Goal: Information Seeking & Learning: Learn about a topic

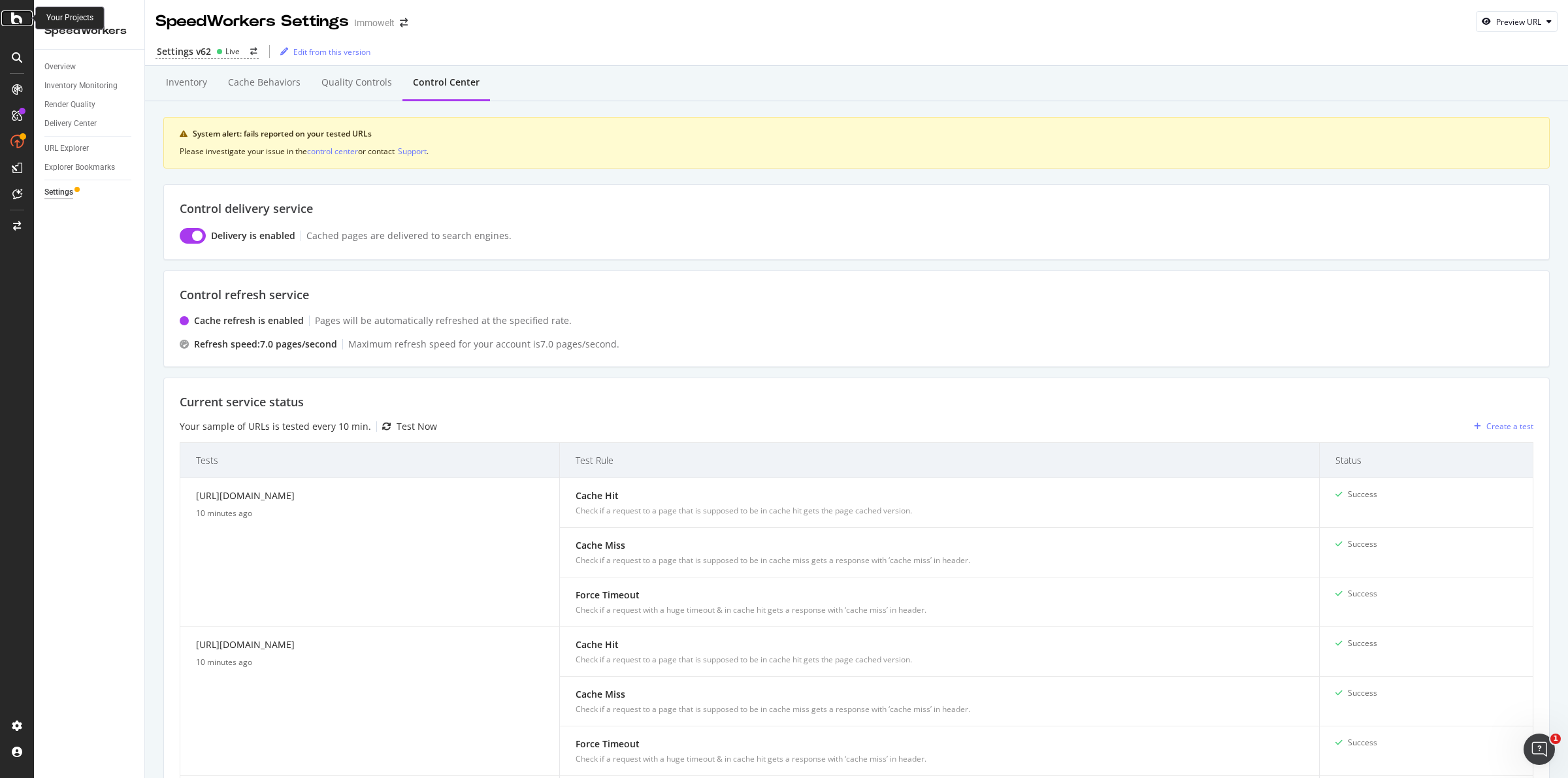
click at [12, 18] on icon at bounding box center [17, 18] width 12 height 15
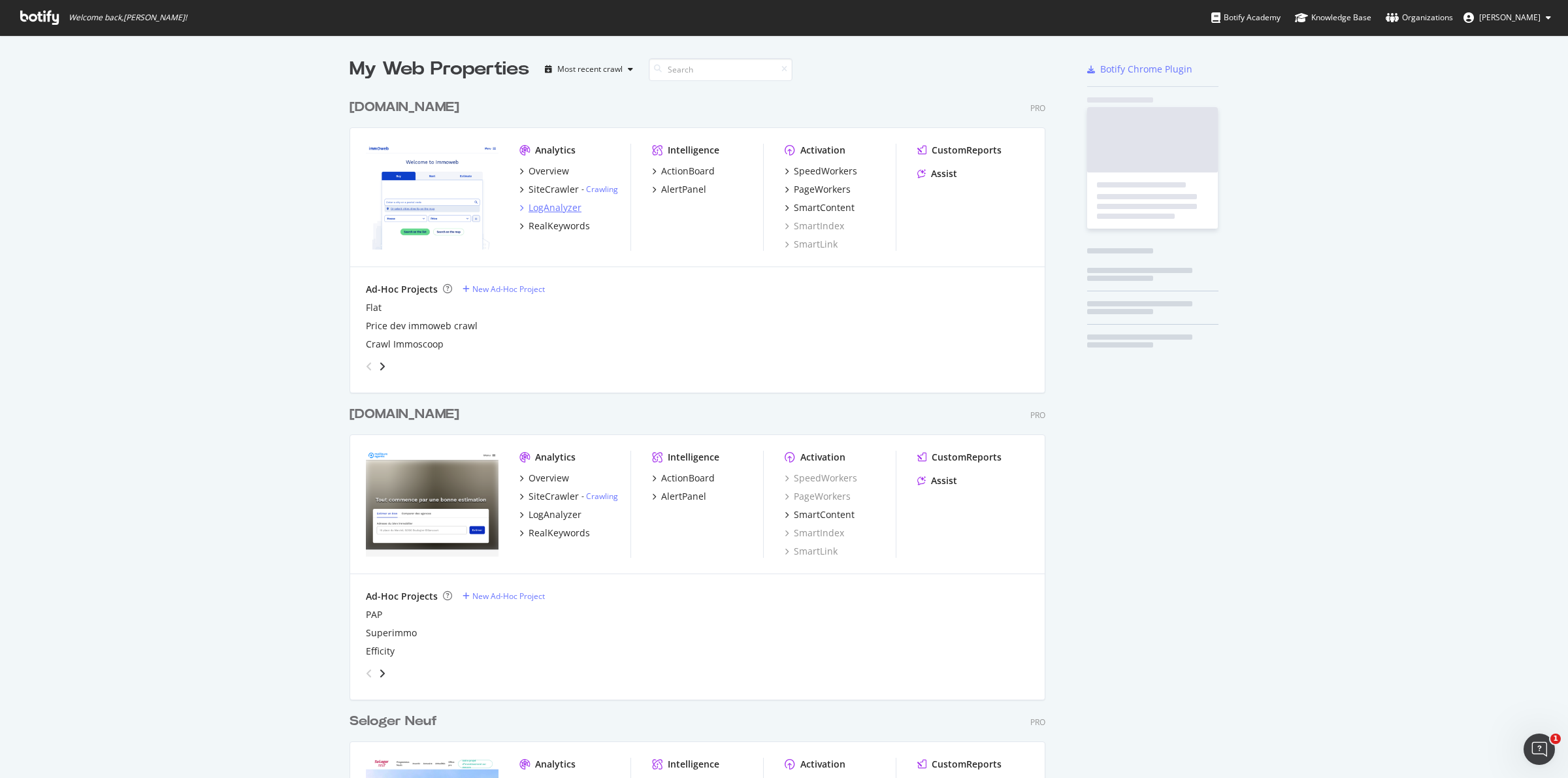
scroll to position [765, 1543]
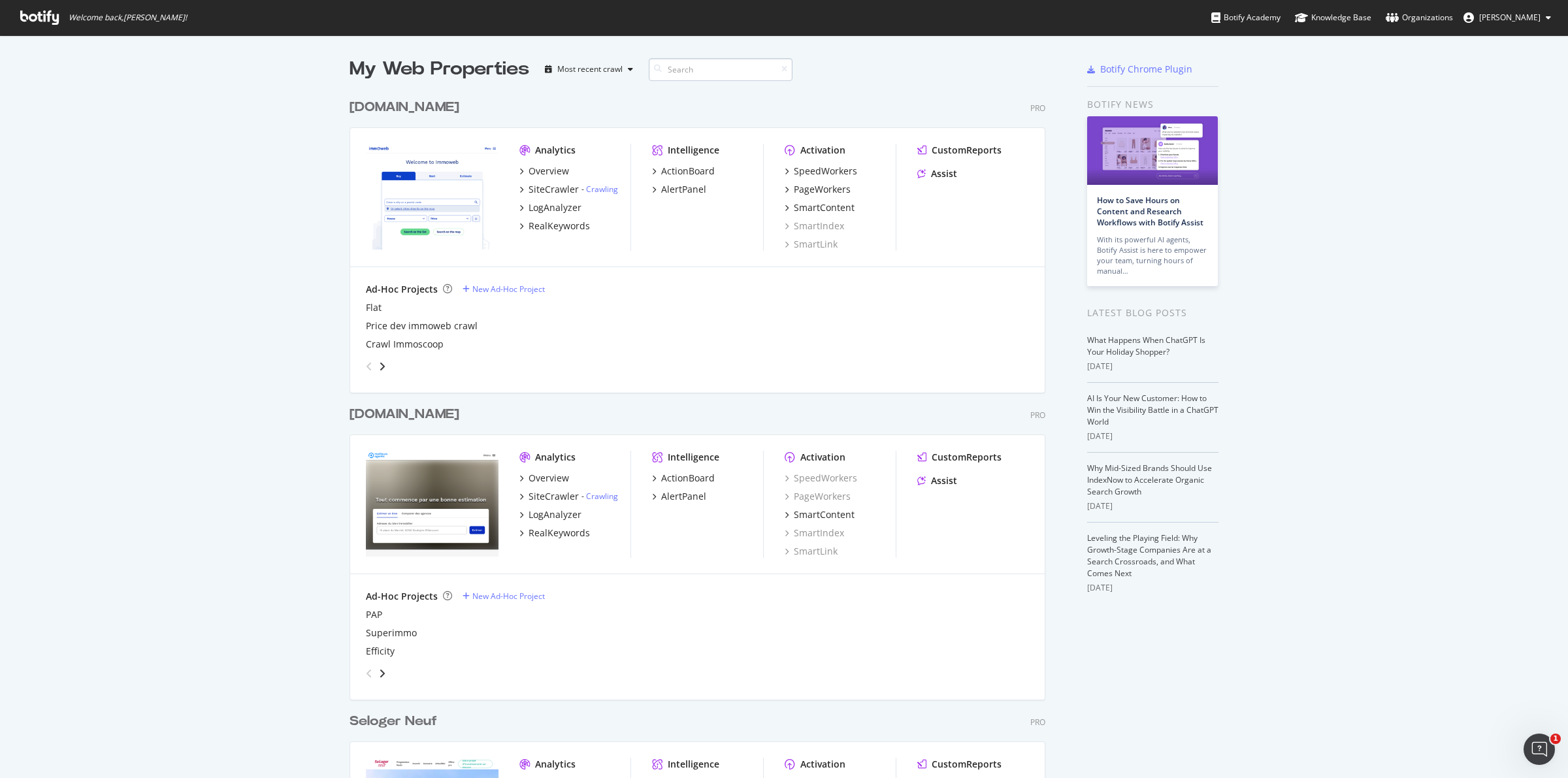
click at [672, 69] on input at bounding box center [720, 70] width 144 height 23
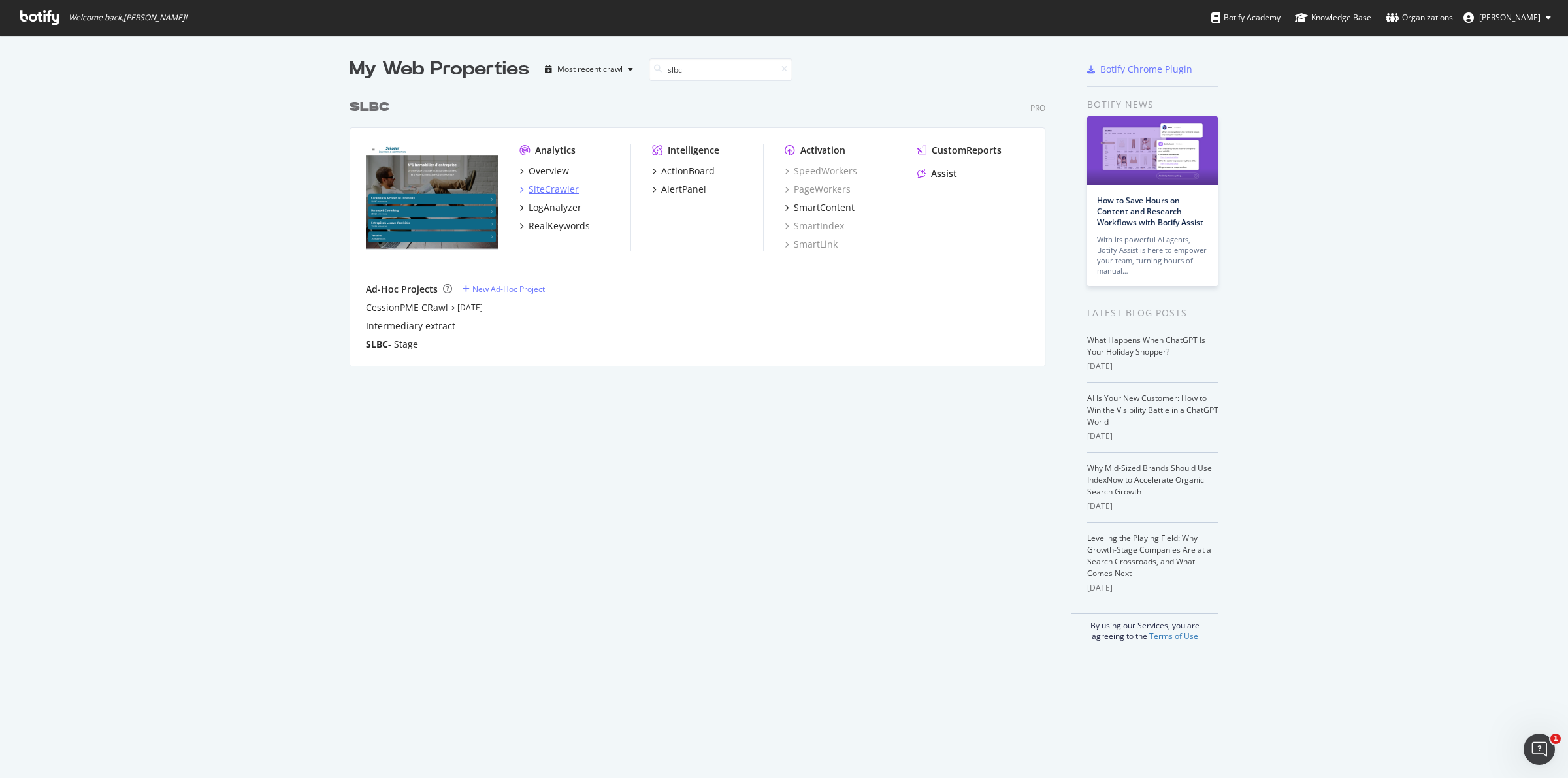
type input "slbc"
click at [560, 185] on div "SiteCrawler" at bounding box center [554, 189] width 51 height 13
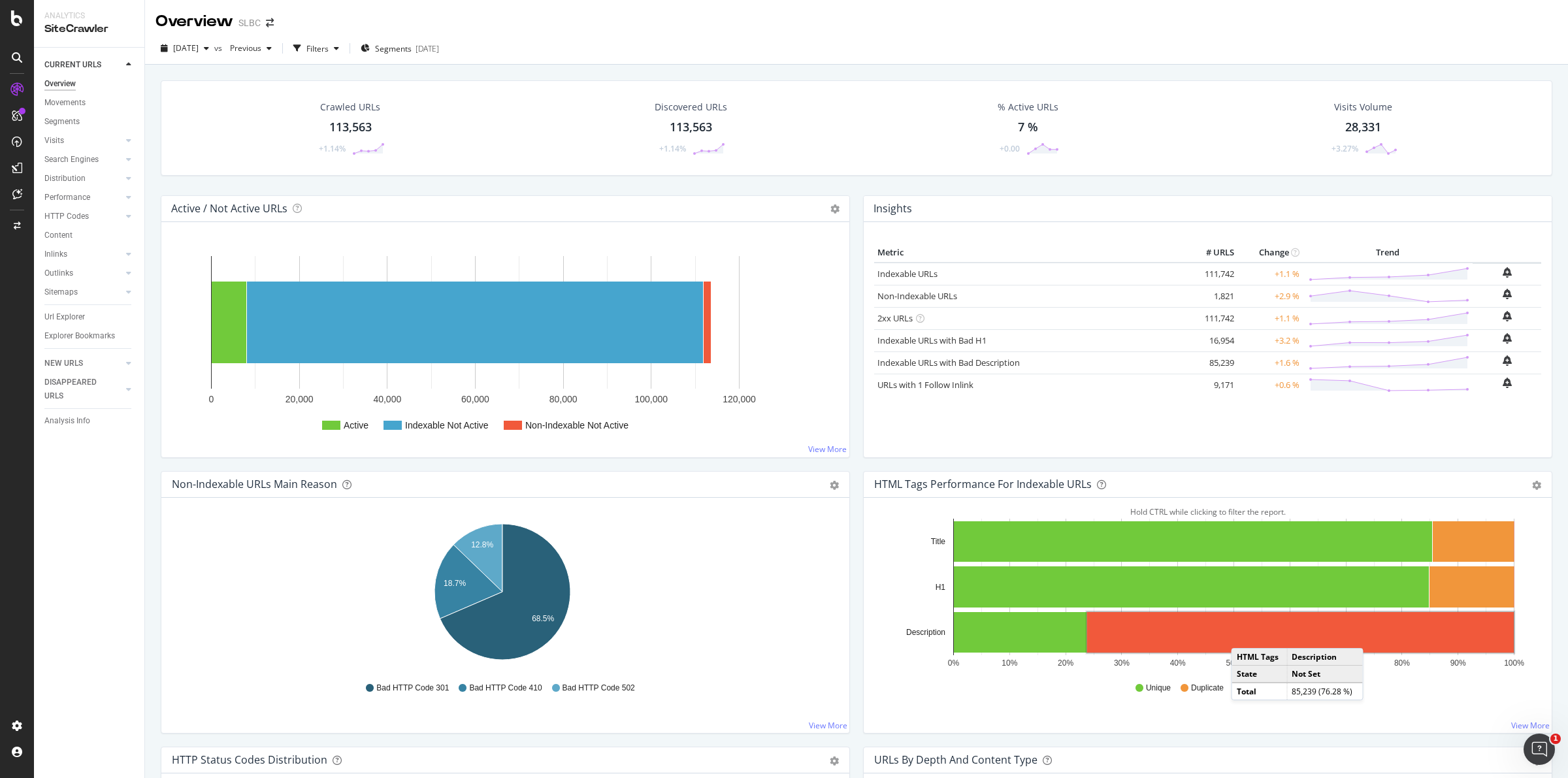
click at [1238, 636] on rect "A chart." at bounding box center [1300, 632] width 426 height 41
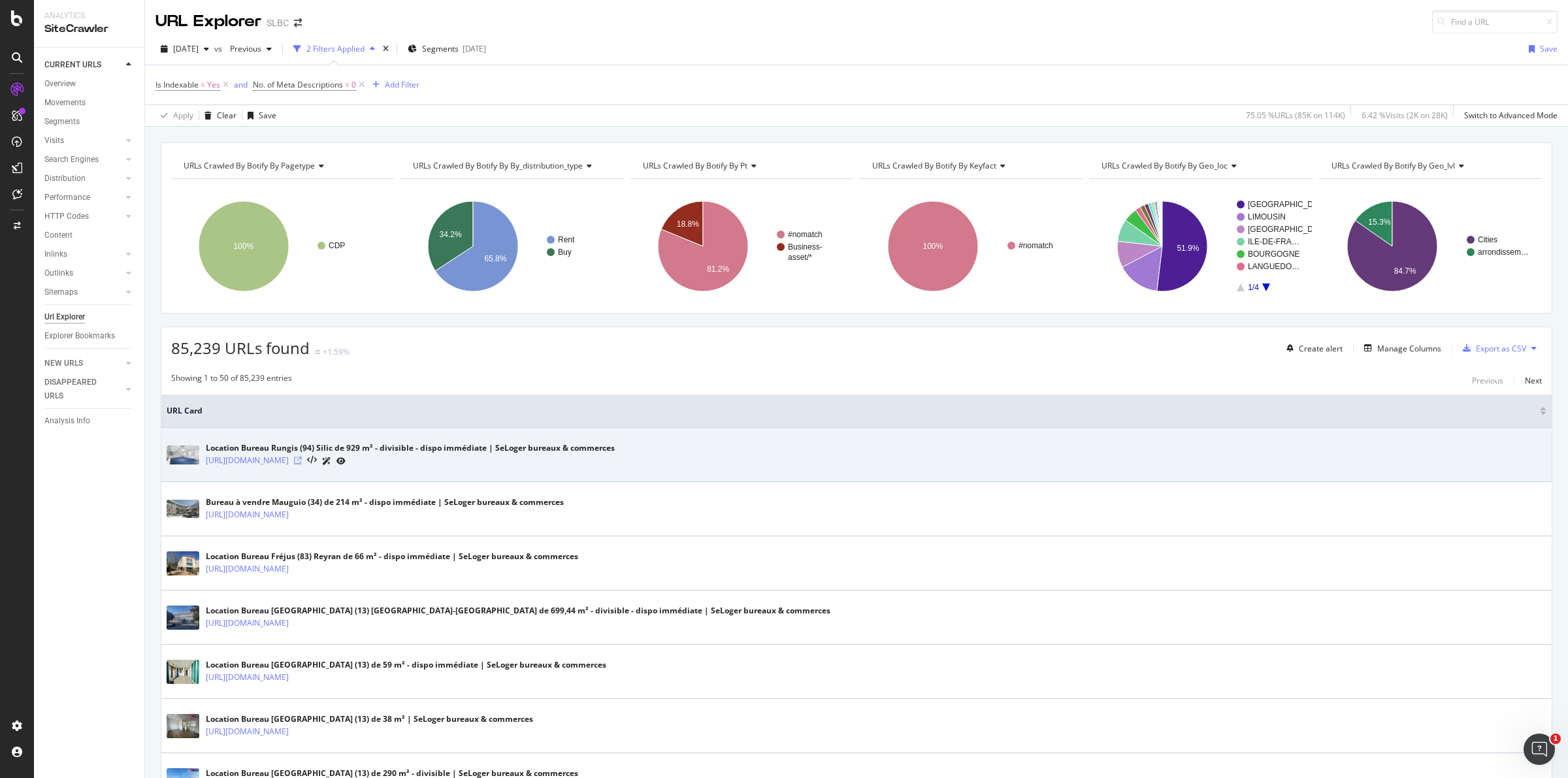
click at [302, 461] on icon at bounding box center [298, 460] width 8 height 8
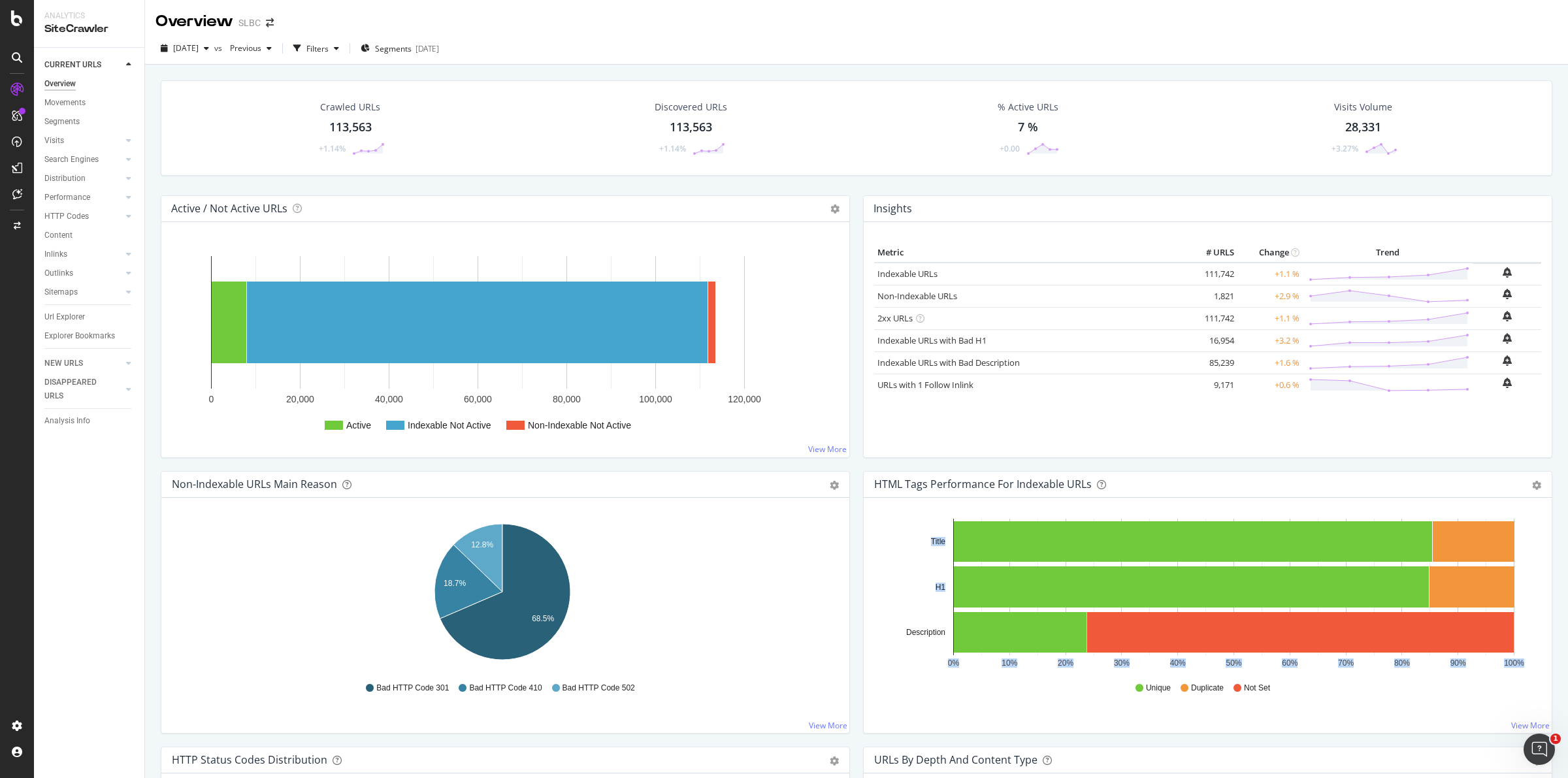
drag, startPoint x: 1029, startPoint y: 631, endPoint x: 874, endPoint y: 597, distance: 158.7
click at [1037, 639] on rect "A chart." at bounding box center [1020, 632] width 133 height 41
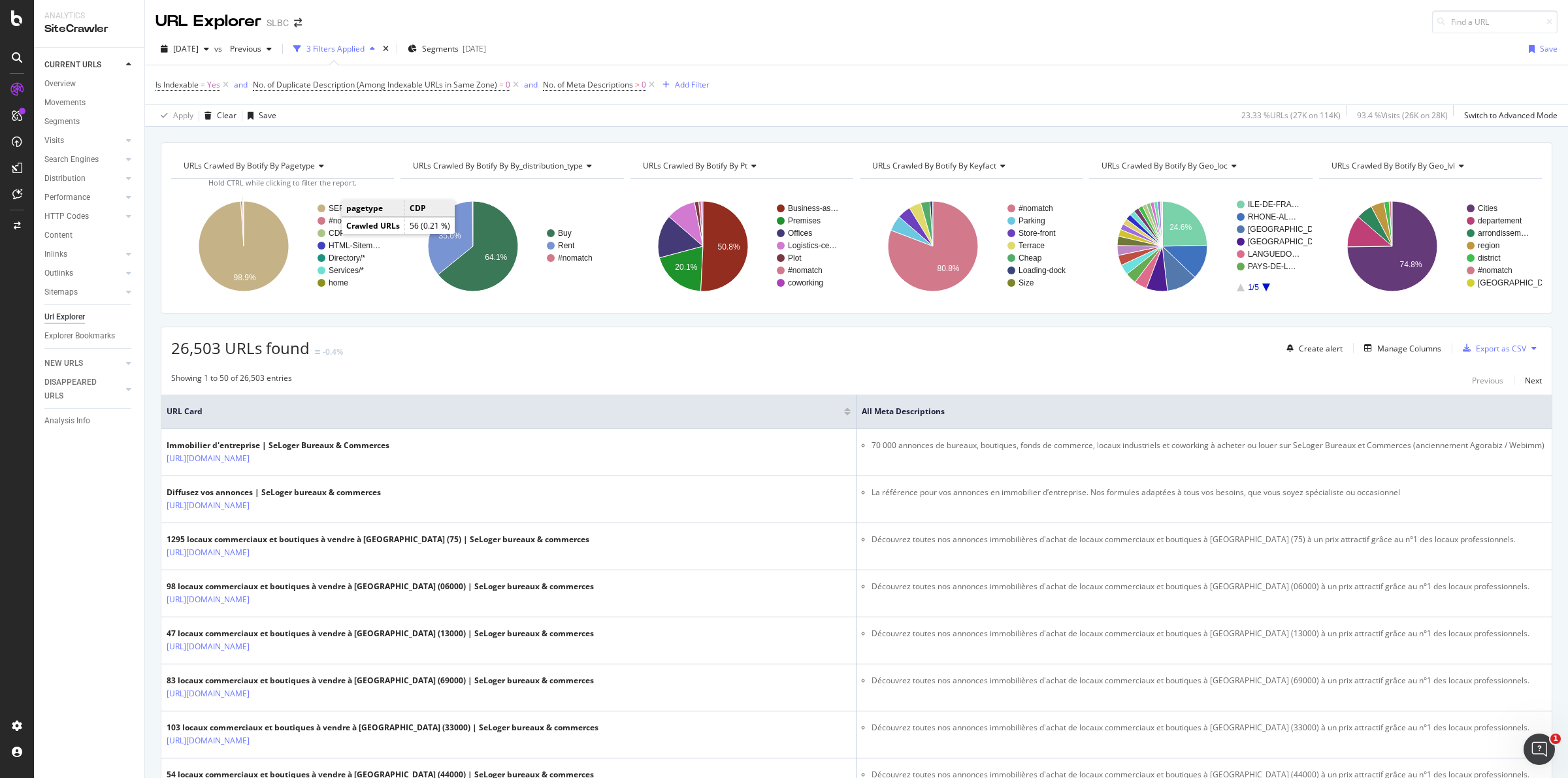
click at [333, 232] on text "CDP" at bounding box center [336, 233] width 16 height 9
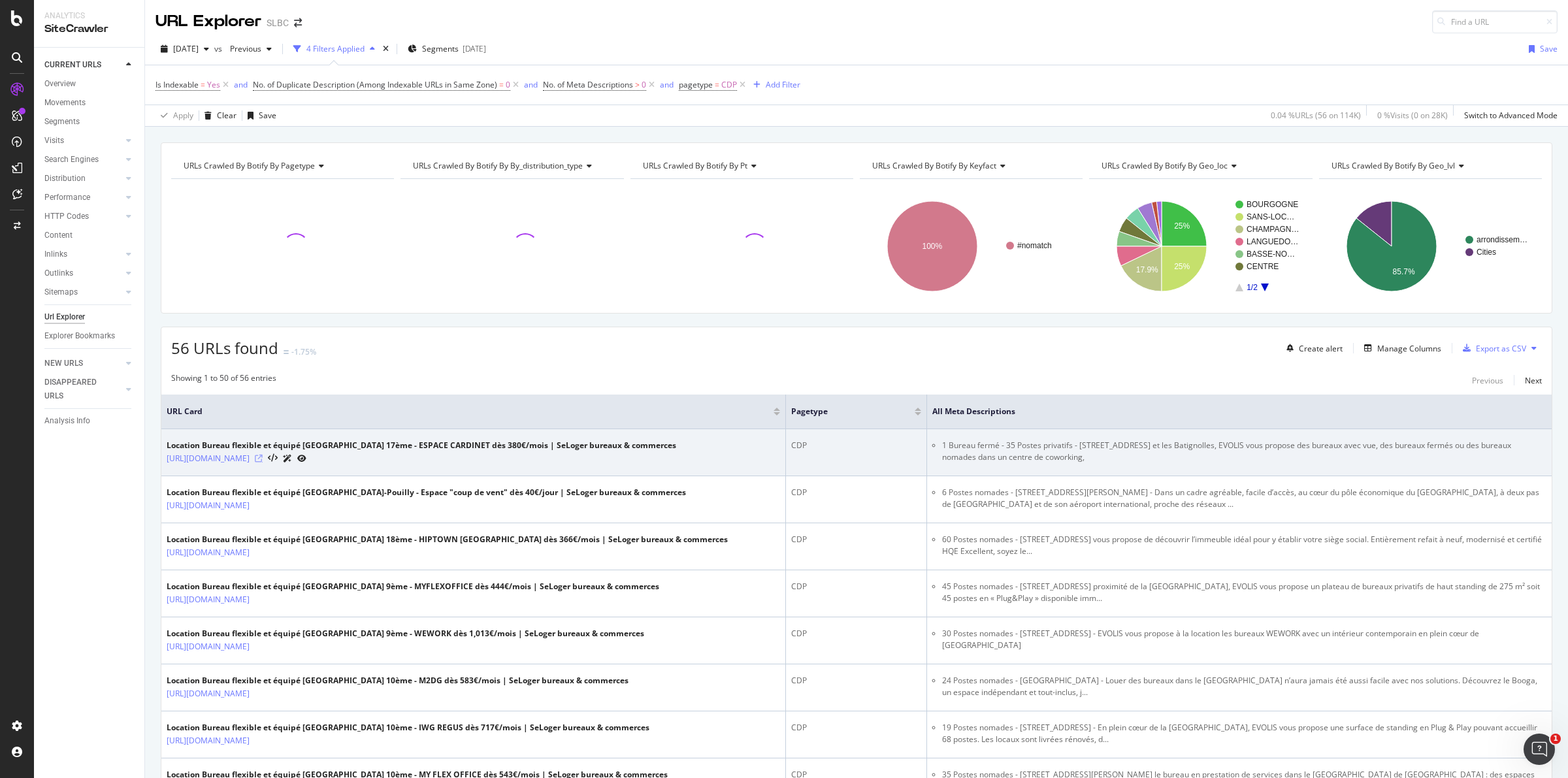
click at [262, 459] on icon at bounding box center [258, 458] width 8 height 8
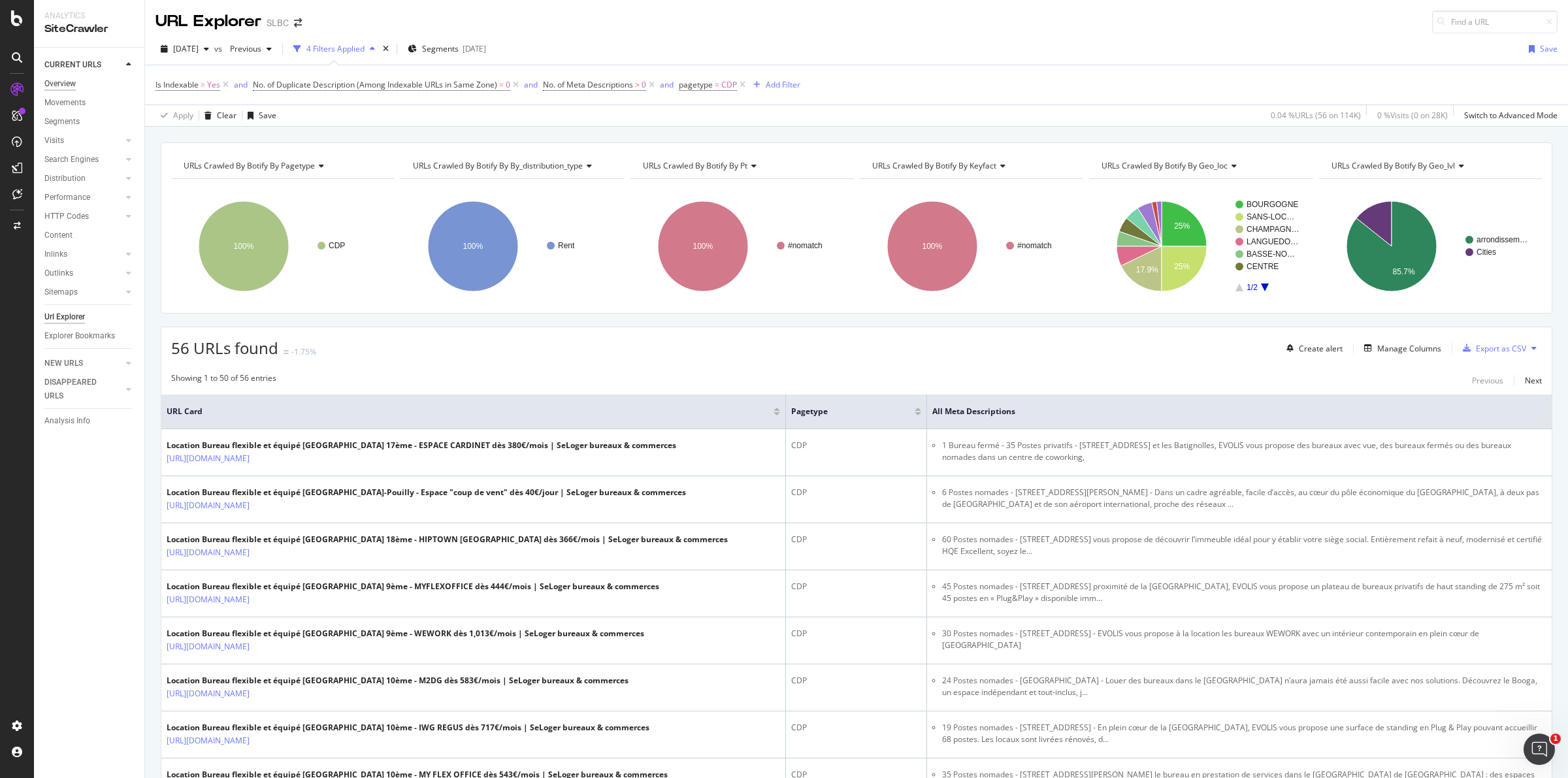
click at [72, 80] on div "Overview" at bounding box center [60, 84] width 32 height 14
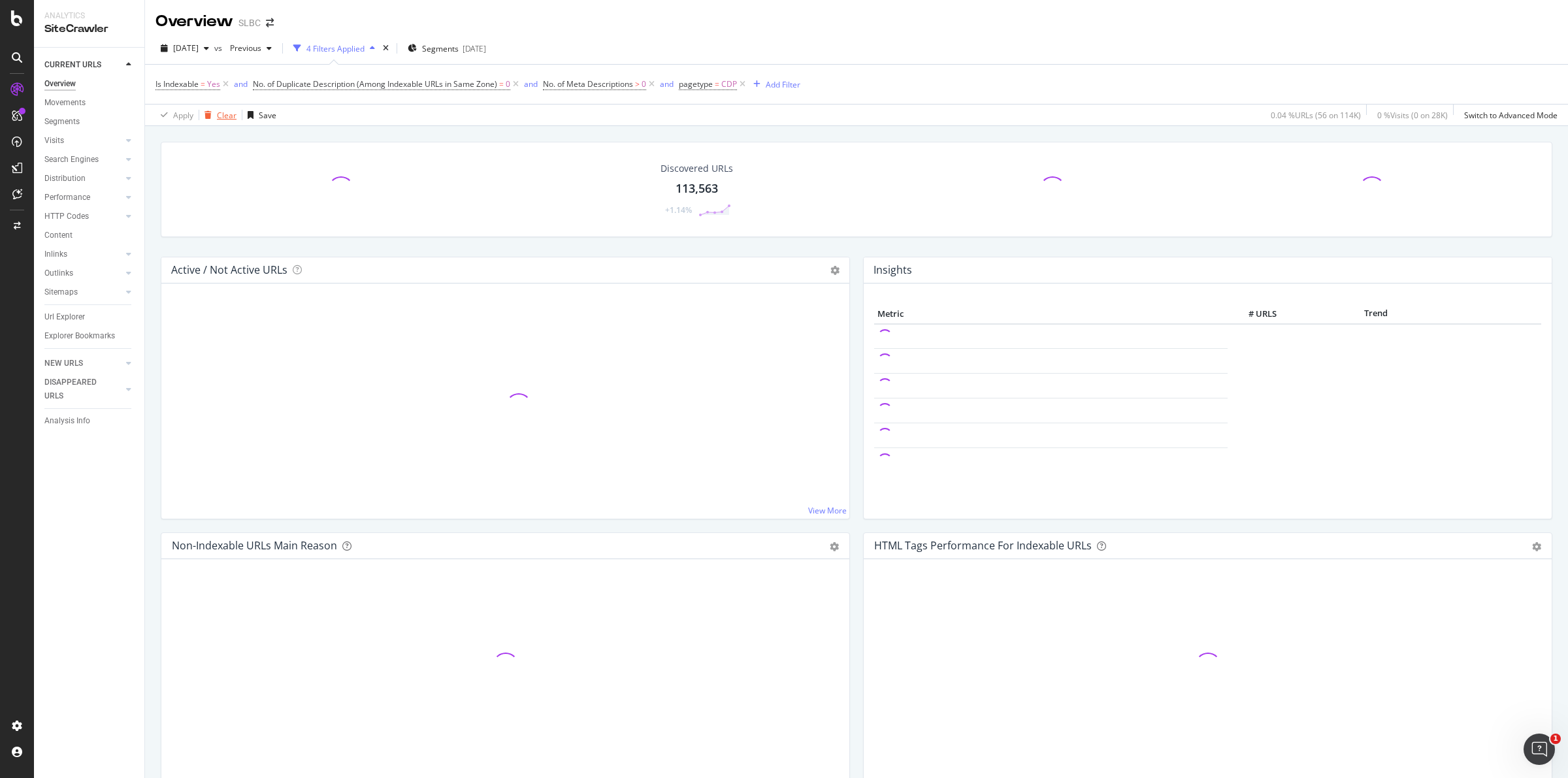
click at [225, 112] on div "Clear" at bounding box center [227, 115] width 20 height 11
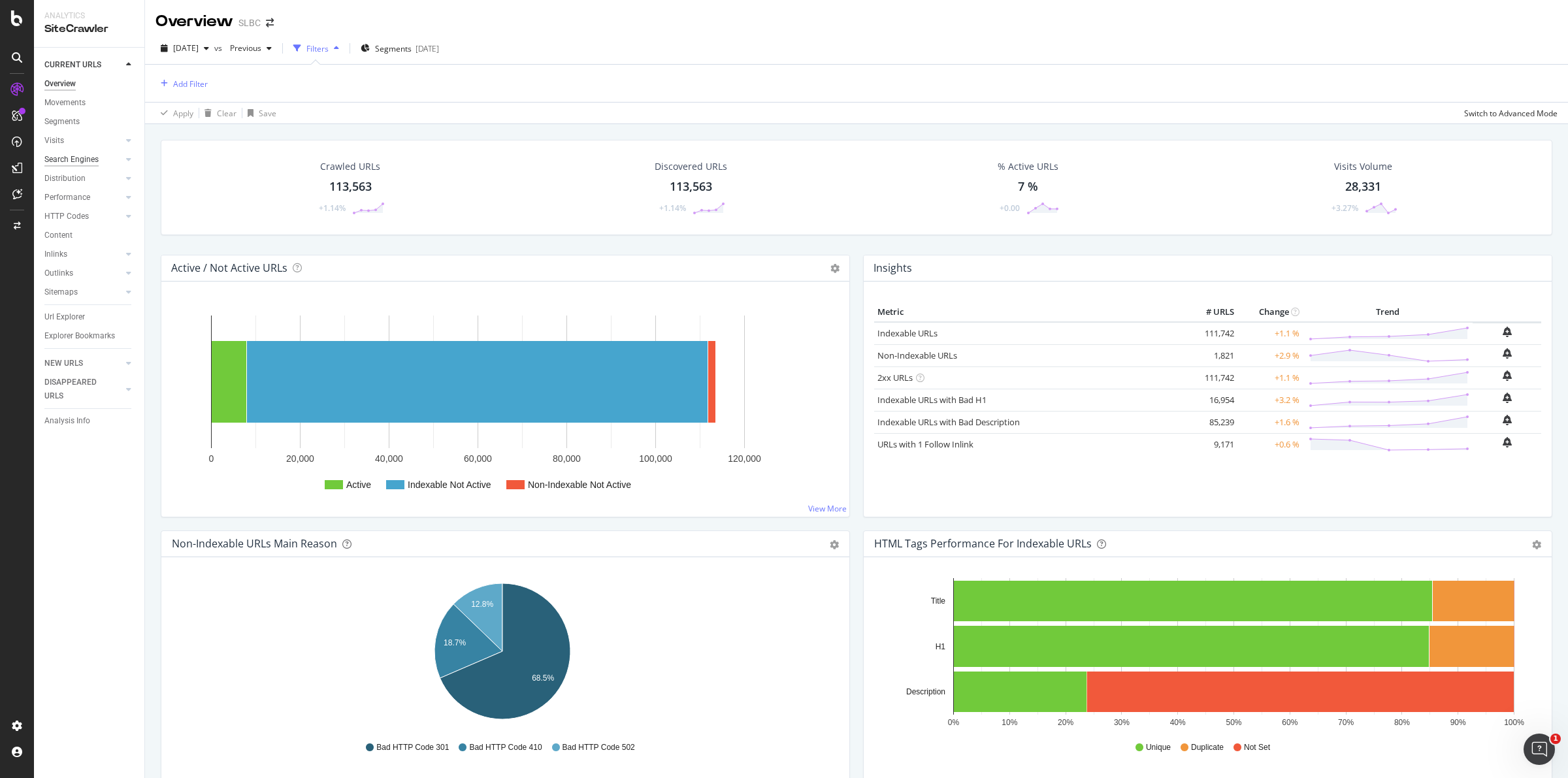
click at [76, 157] on div "Search Engines" at bounding box center [71, 160] width 54 height 14
